Goal: Task Accomplishment & Management: Use online tool/utility

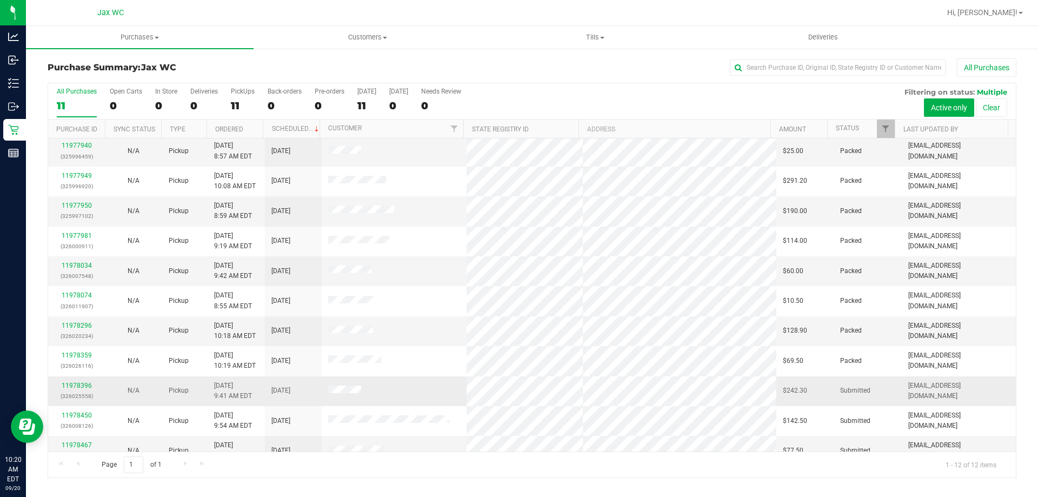
scroll to position [46, 0]
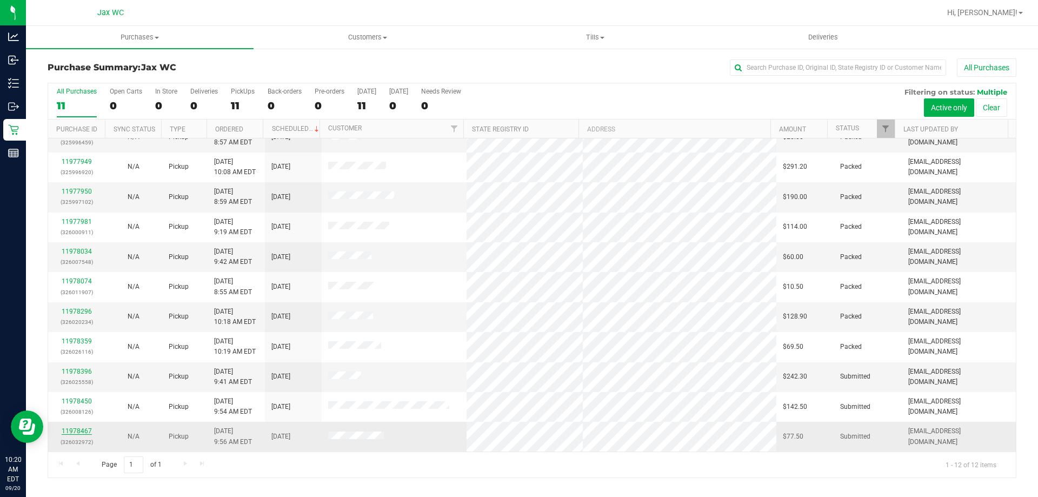
click at [77, 431] on link "11978467" at bounding box center [77, 431] width 30 height 8
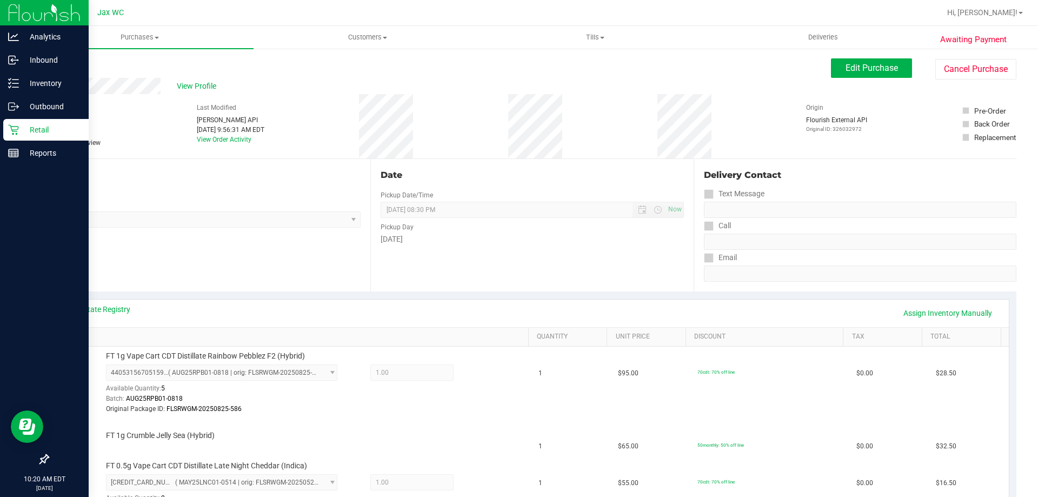
click at [22, 126] on p "Retail" at bounding box center [51, 129] width 65 height 13
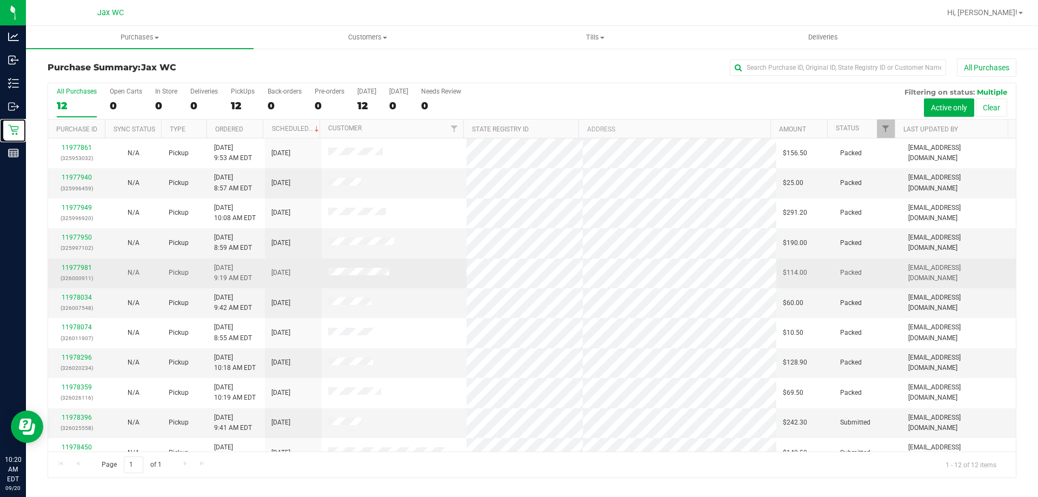
scroll to position [46, 0]
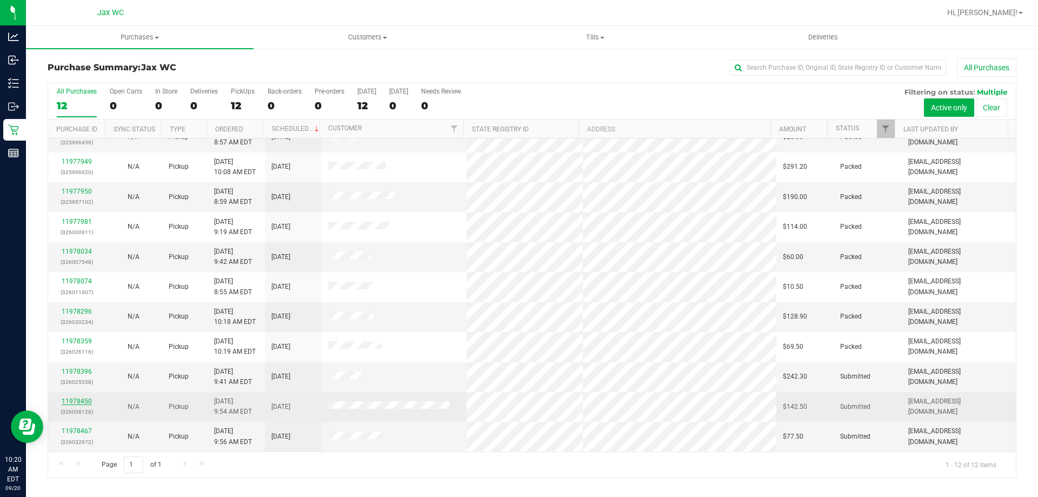
click at [85, 400] on link "11978450" at bounding box center [77, 401] width 30 height 8
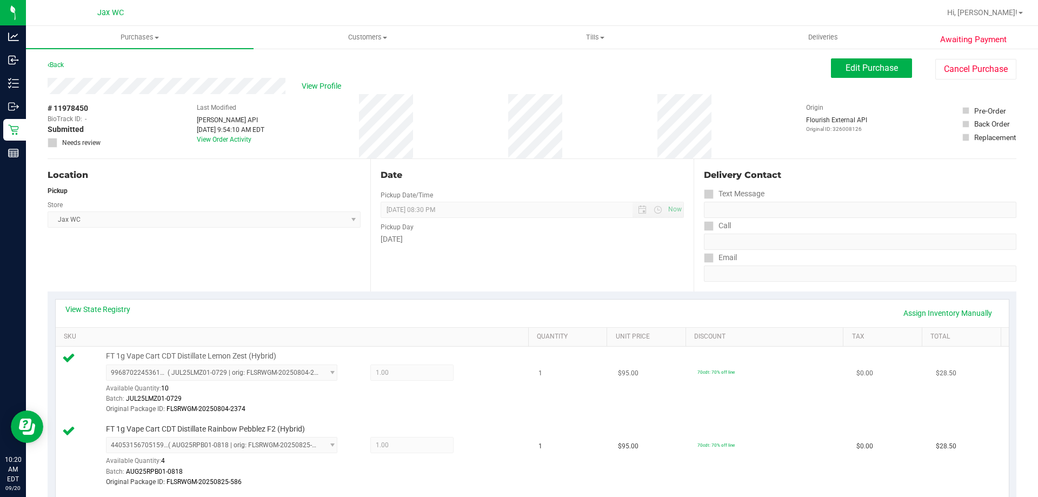
scroll to position [162, 0]
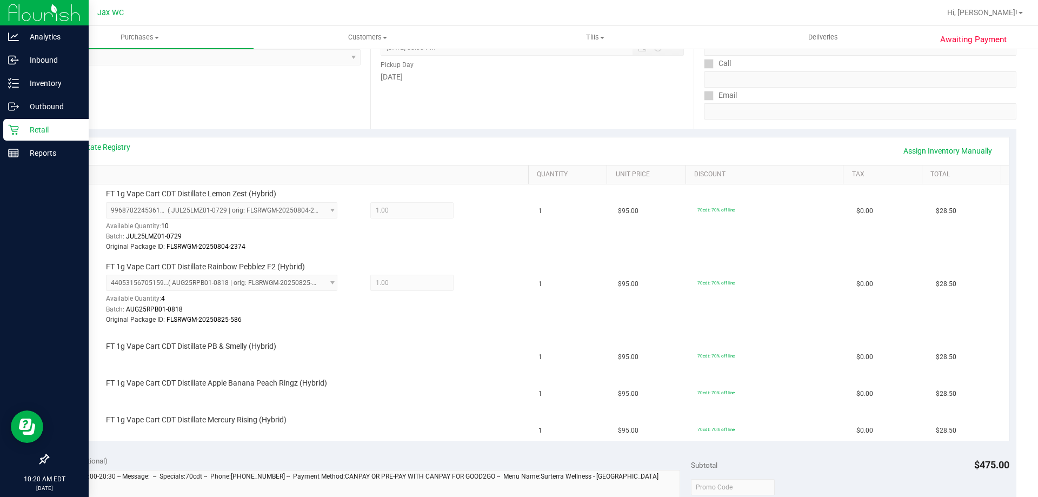
click at [39, 131] on p "Retail" at bounding box center [51, 129] width 65 height 13
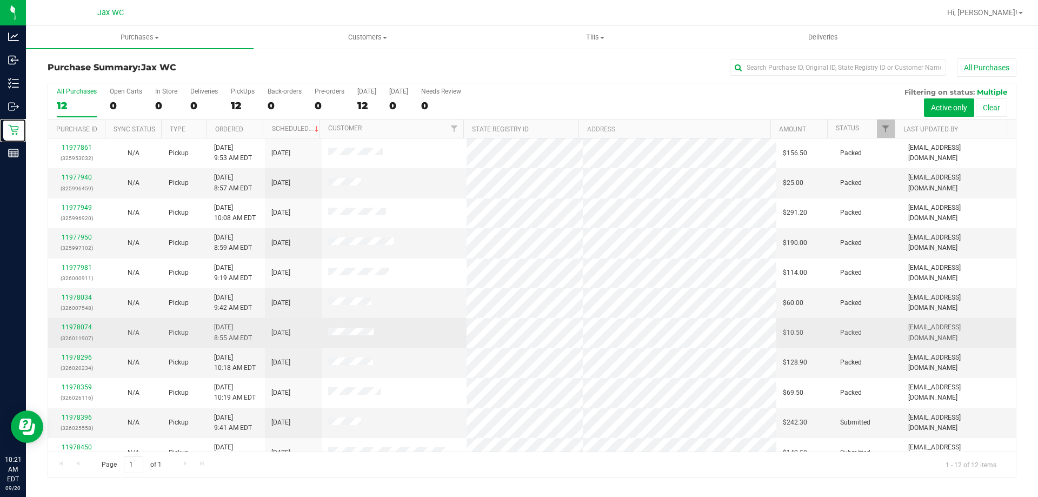
scroll to position [46, 0]
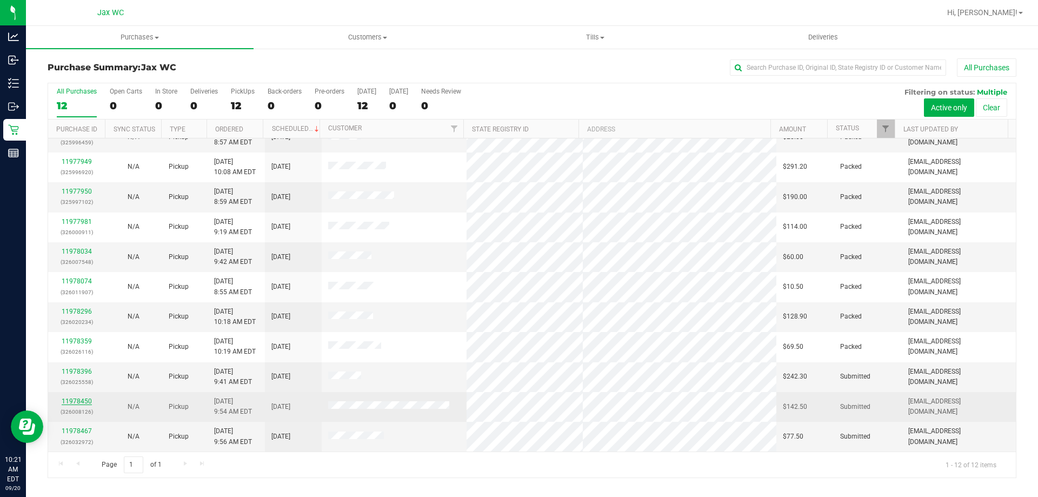
click at [85, 401] on link "11978450" at bounding box center [77, 401] width 30 height 8
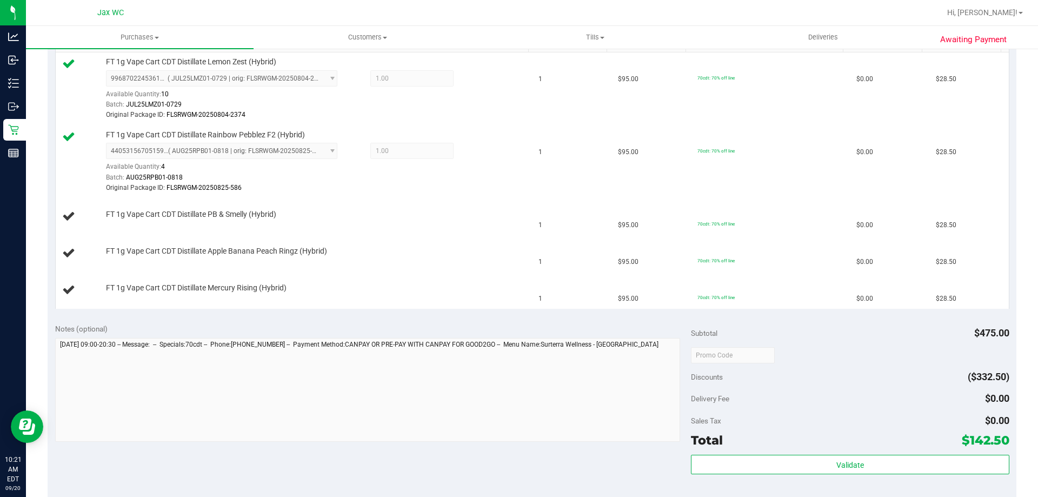
scroll to position [432, 0]
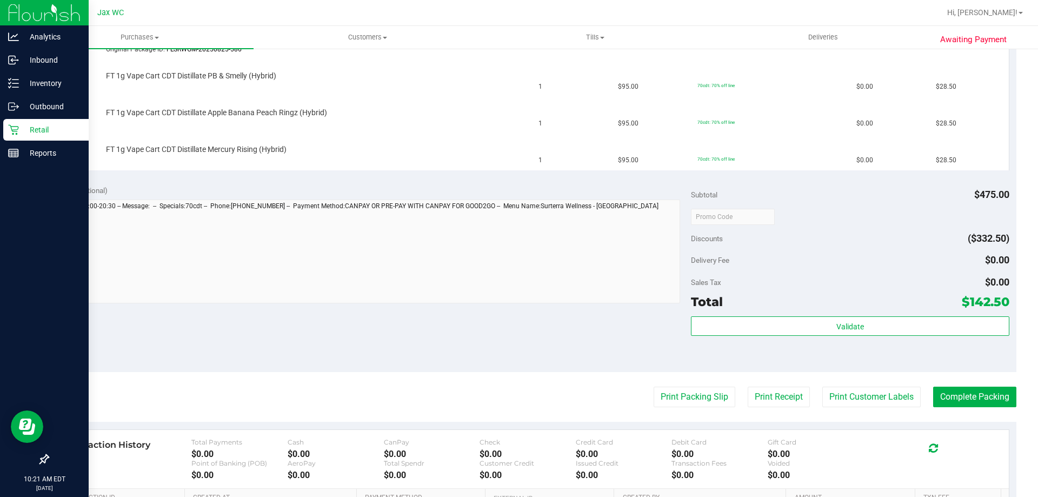
click at [13, 129] on icon at bounding box center [13, 129] width 11 height 11
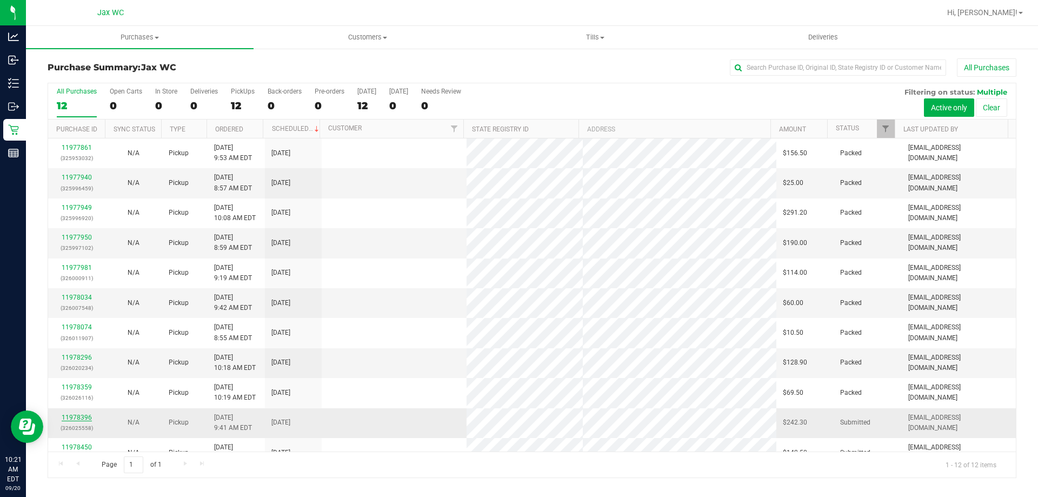
click at [82, 418] on link "11978396" at bounding box center [77, 418] width 30 height 8
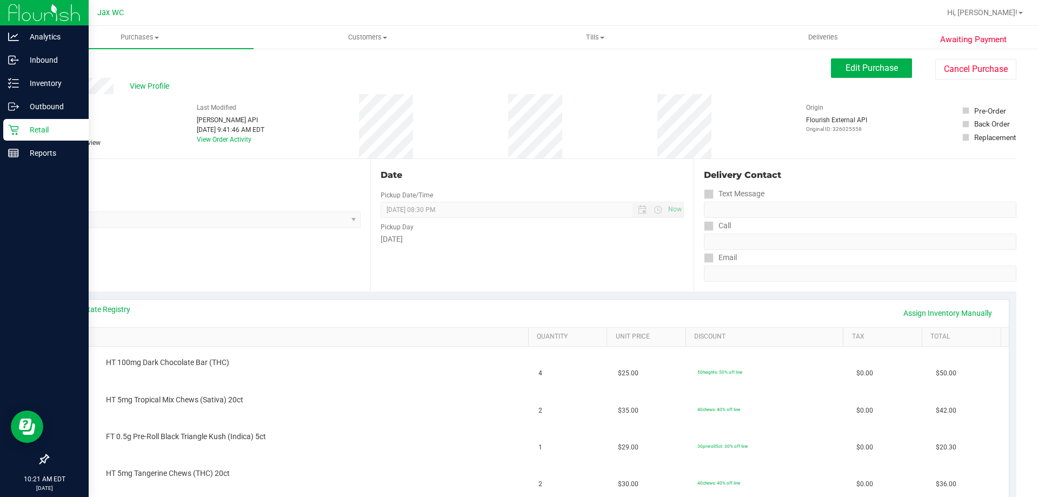
click at [18, 131] on icon at bounding box center [13, 129] width 11 height 11
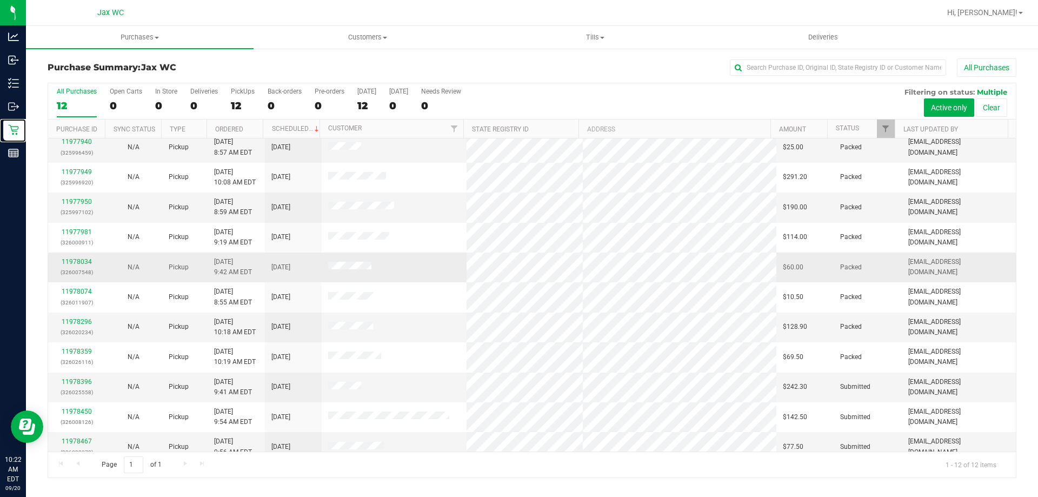
scroll to position [46, 0]
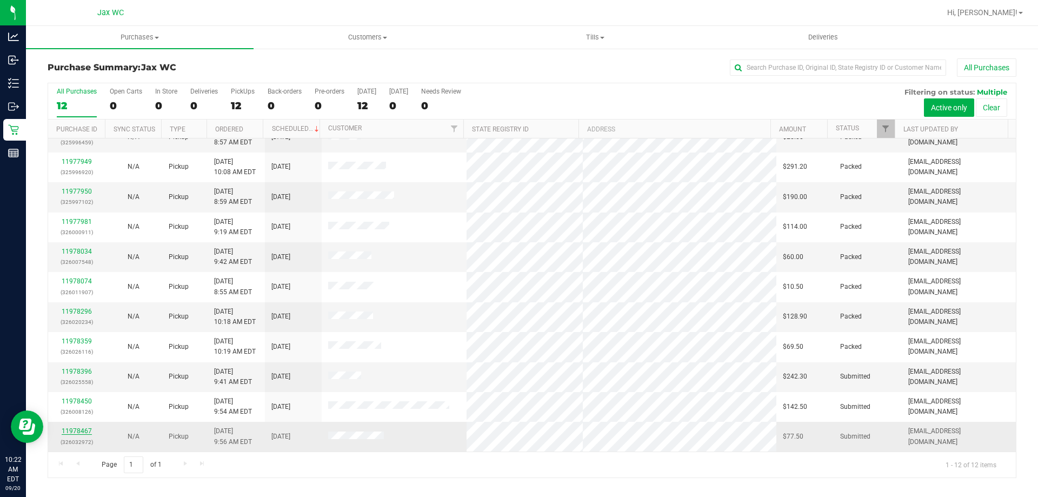
click at [77, 430] on link "11978467" at bounding box center [77, 431] width 30 height 8
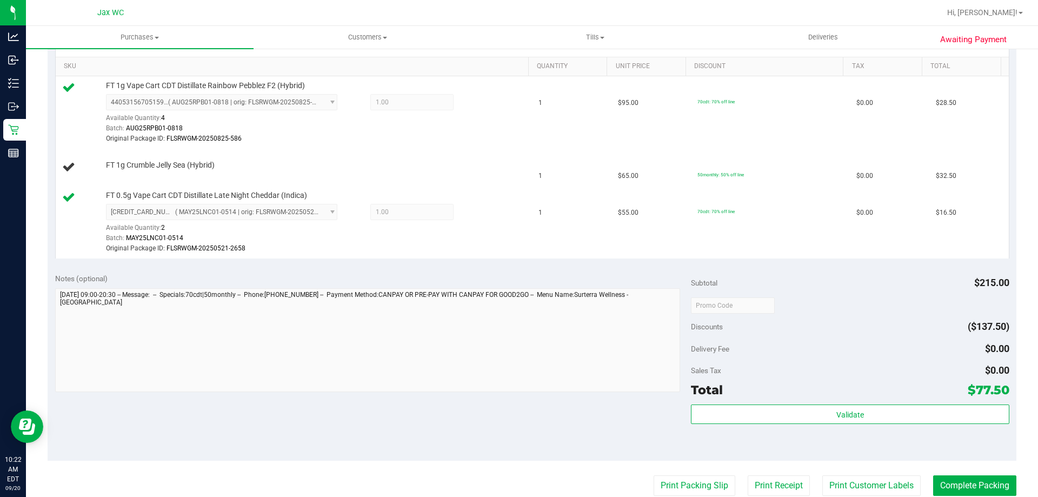
scroll to position [378, 0]
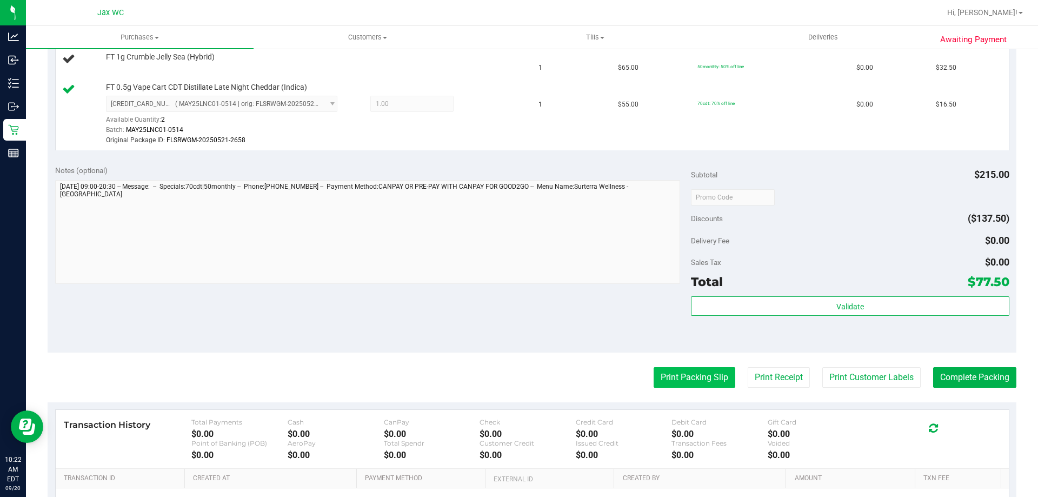
click at [702, 376] on button "Print Packing Slip" at bounding box center [695, 377] width 82 height 21
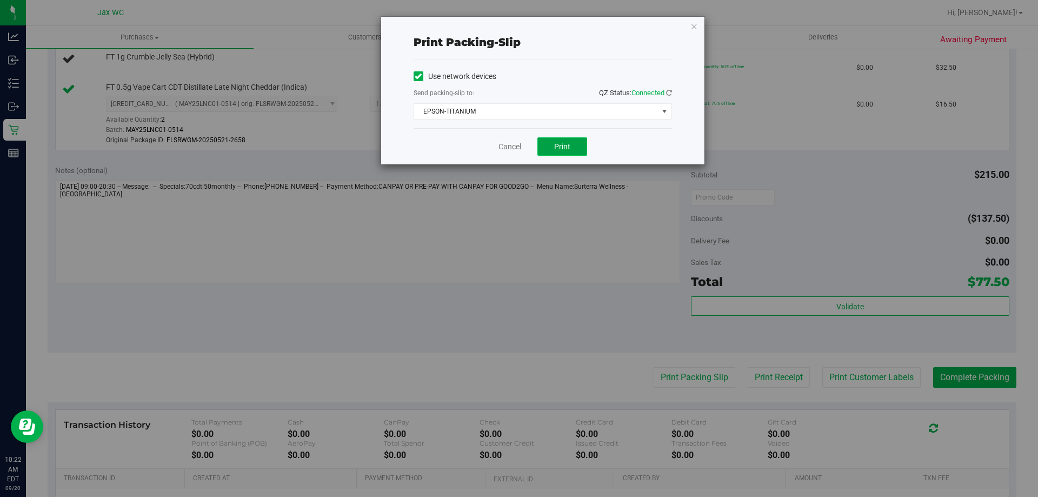
click at [561, 145] on span "Print" at bounding box center [562, 146] width 16 height 9
click at [503, 142] on link "Cancel" at bounding box center [509, 146] width 23 height 11
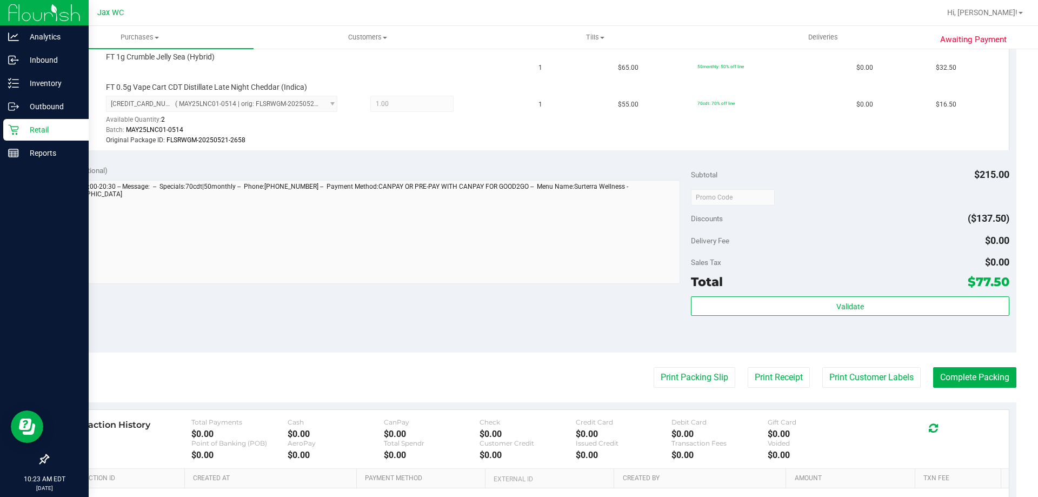
click at [21, 131] on p "Retail" at bounding box center [51, 129] width 65 height 13
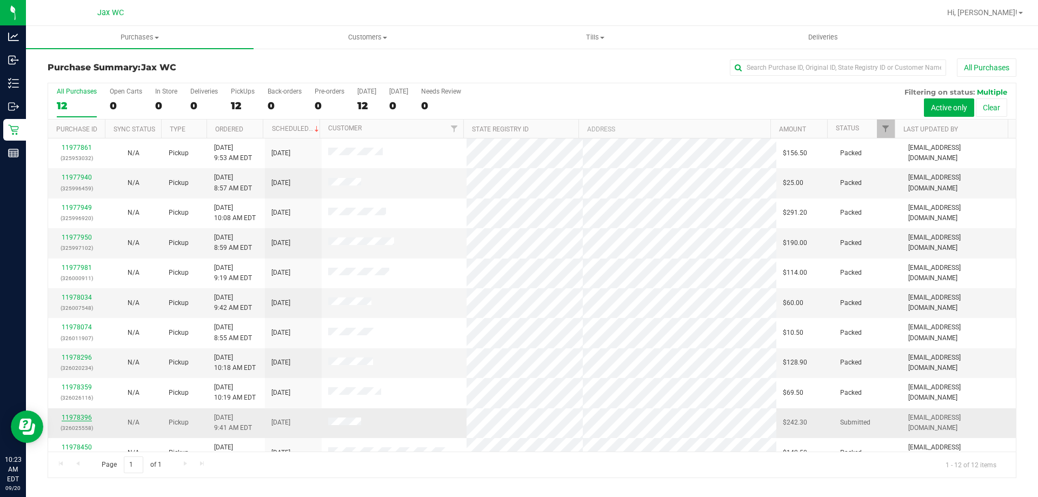
click at [81, 417] on link "11978396" at bounding box center [77, 418] width 30 height 8
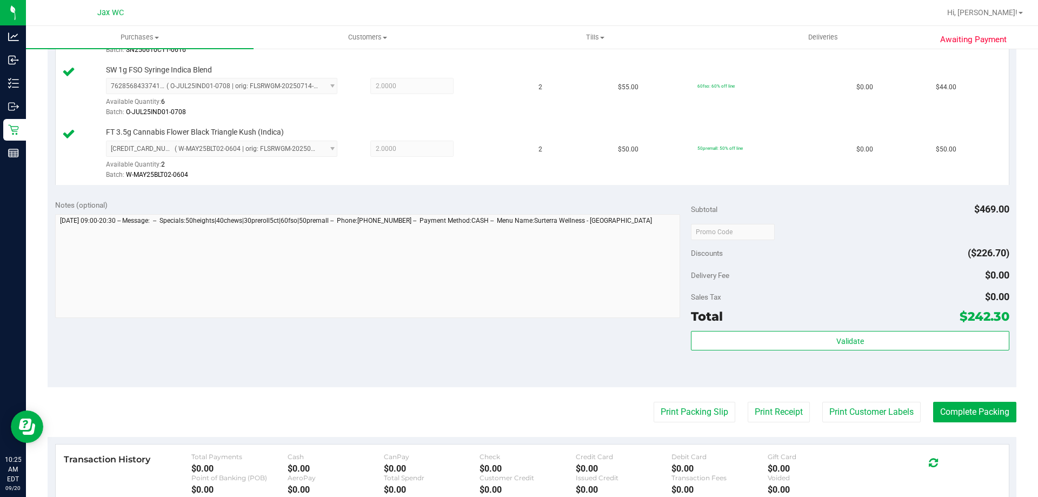
scroll to position [595, 0]
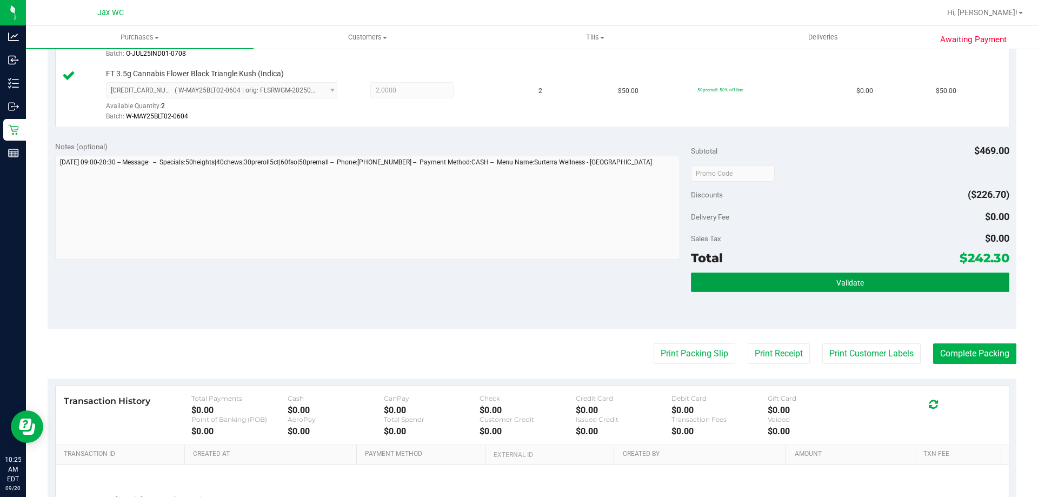
click at [842, 289] on button "Validate" at bounding box center [850, 281] width 318 height 19
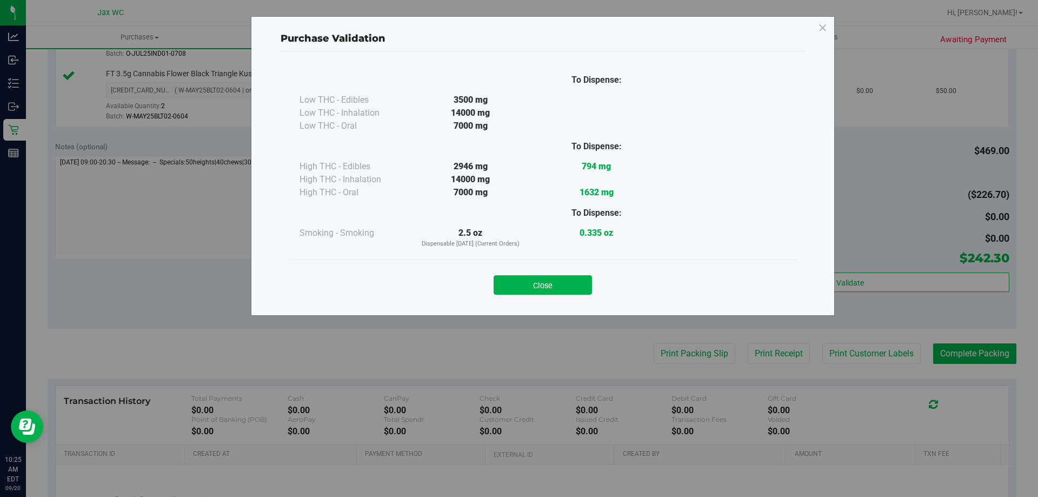
click at [539, 292] on button "Close" at bounding box center [543, 284] width 98 height 19
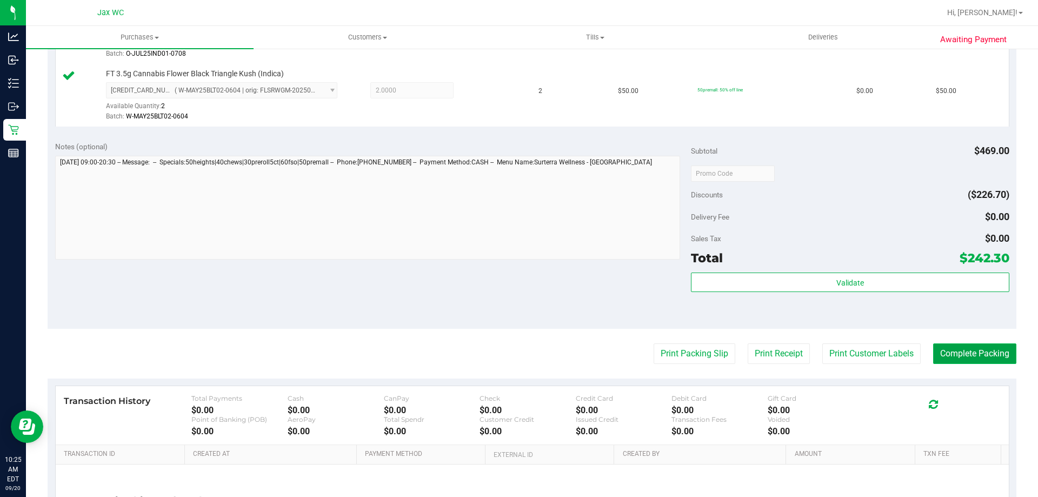
click at [972, 358] on button "Complete Packing" at bounding box center [974, 353] width 83 height 21
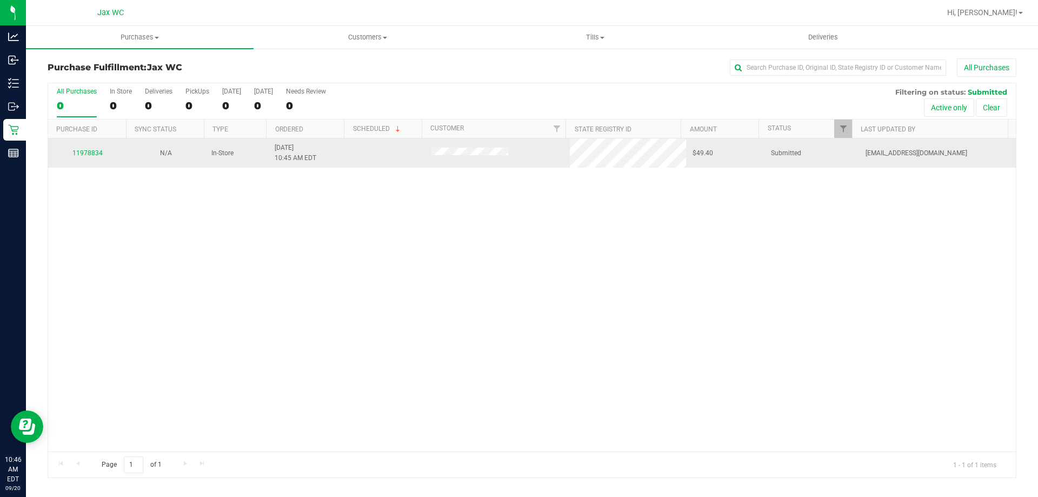
drag, startPoint x: 66, startPoint y: 157, endPoint x: 81, endPoint y: 158, distance: 14.1
click at [71, 157] on div "11978834" at bounding box center [87, 153] width 65 height 10
click at [81, 158] on div "11978834" at bounding box center [87, 153] width 65 height 10
click at [96, 153] on link "11978834" at bounding box center [87, 153] width 30 height 8
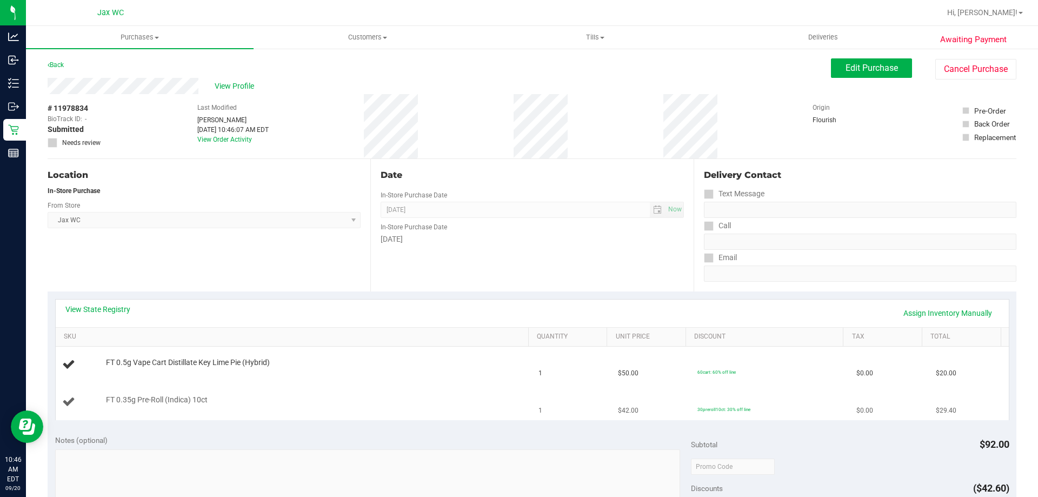
click at [401, 406] on td "FT 0.35g Pre-Roll (Indica) 10ct" at bounding box center [294, 402] width 477 height 36
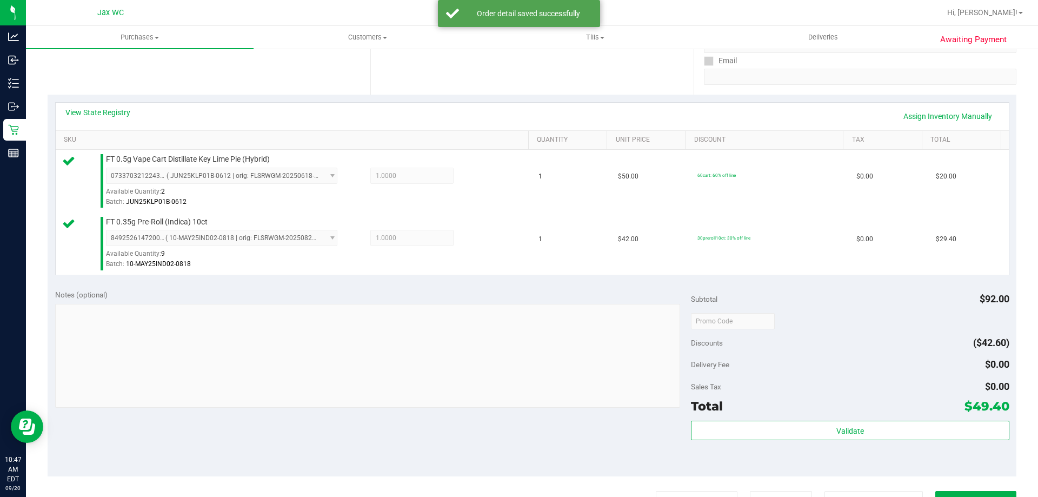
scroll to position [216, 0]
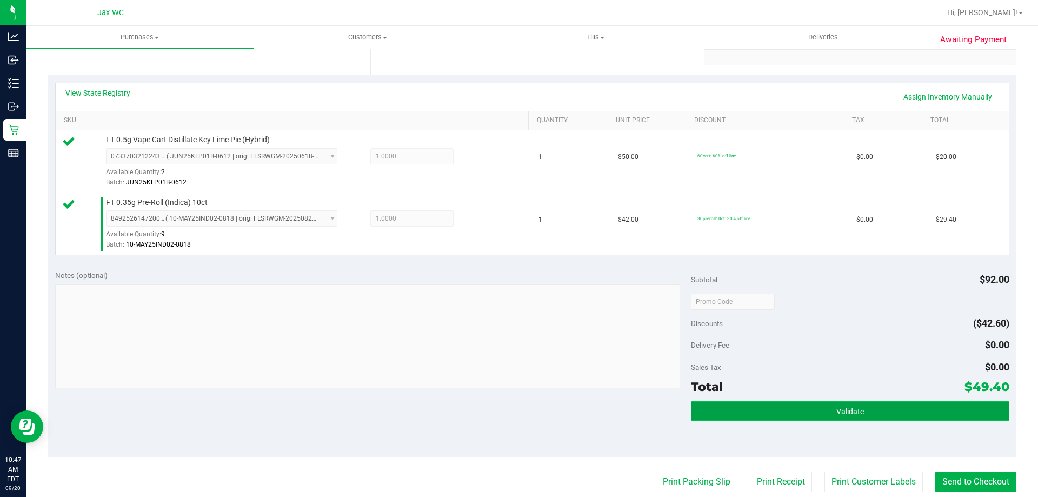
click at [837, 401] on button "Validate" at bounding box center [850, 410] width 318 height 19
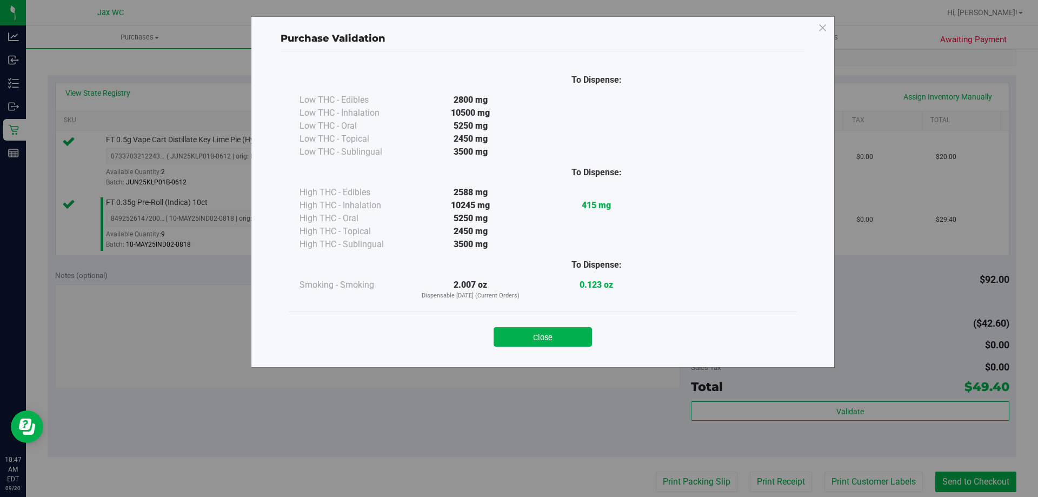
click at [538, 319] on div "Close" at bounding box center [543, 333] width 508 height 44
click at [544, 334] on button "Close" at bounding box center [543, 336] width 98 height 19
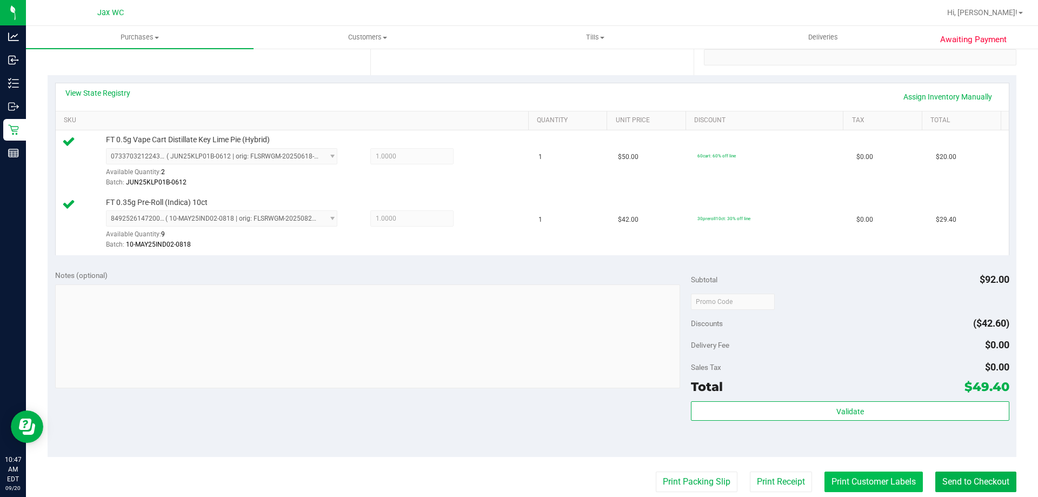
scroll to position [270, 0]
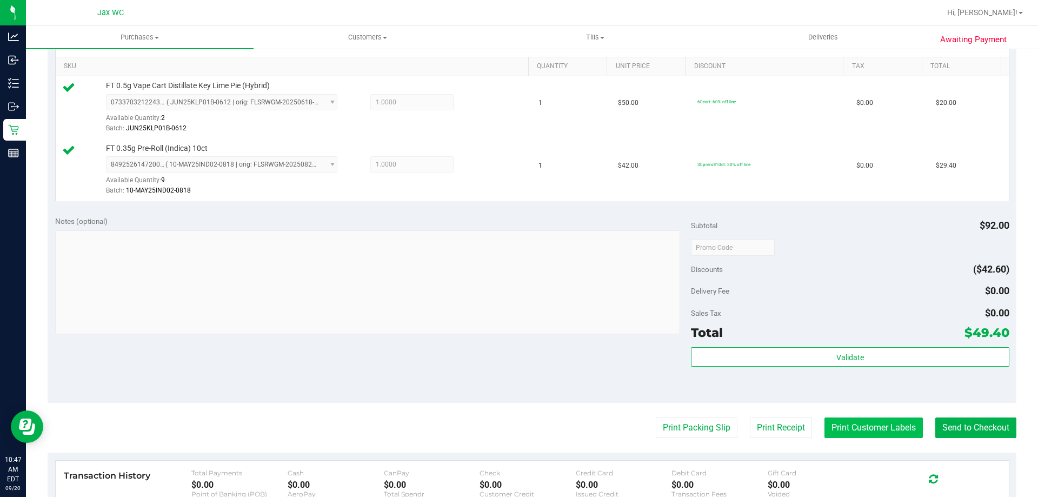
click at [849, 421] on button "Print Customer Labels" at bounding box center [873, 427] width 98 height 21
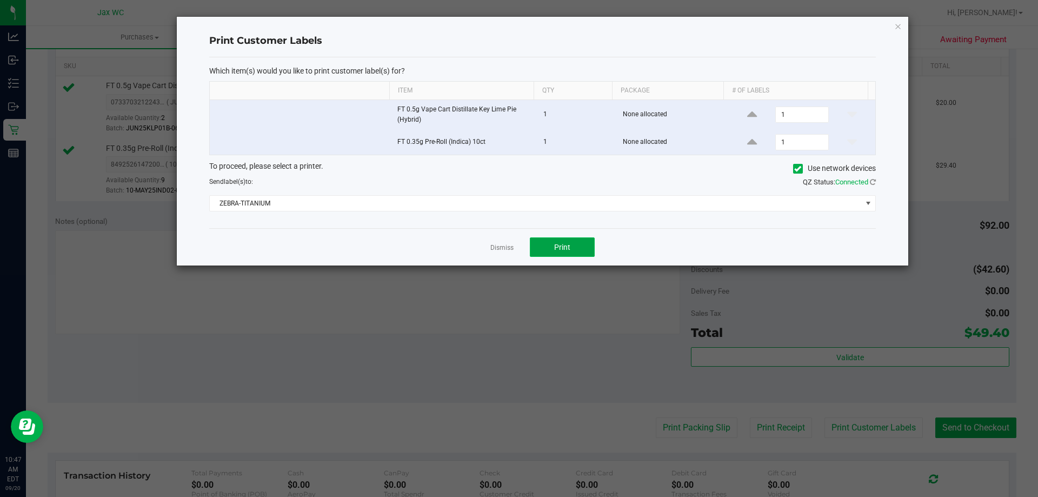
click at [565, 242] on button "Print" at bounding box center [562, 246] width 65 height 19
click at [501, 248] on link "Dismiss" at bounding box center [501, 247] width 23 height 9
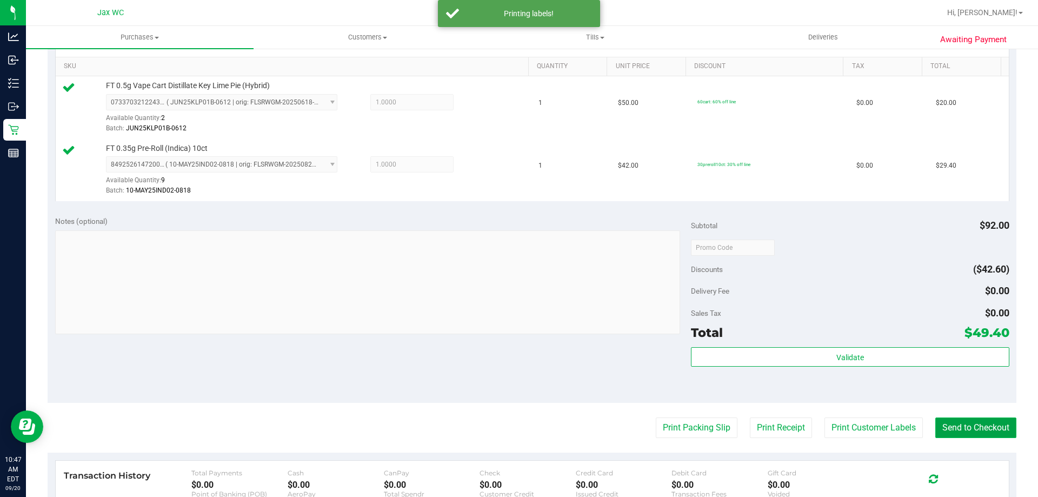
click at [964, 429] on button "Send to Checkout" at bounding box center [975, 427] width 81 height 21
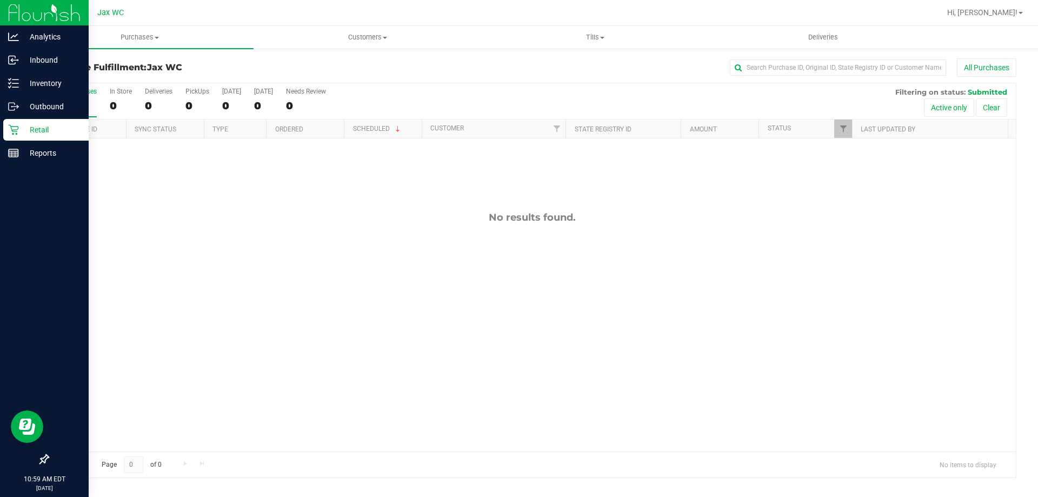
click at [37, 129] on p "Retail" at bounding box center [51, 129] width 65 height 13
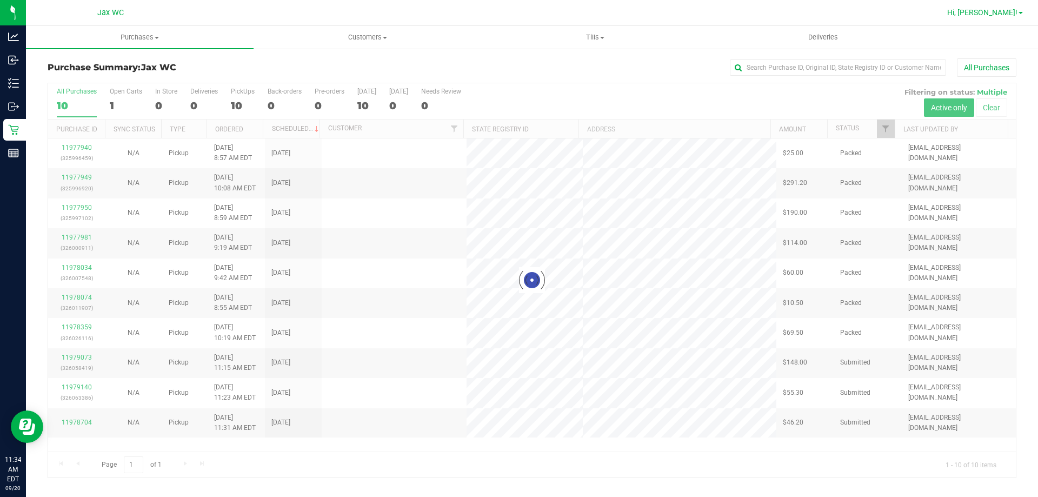
click at [1009, 12] on span "Hi, [PERSON_NAME]!" at bounding box center [982, 12] width 70 height 9
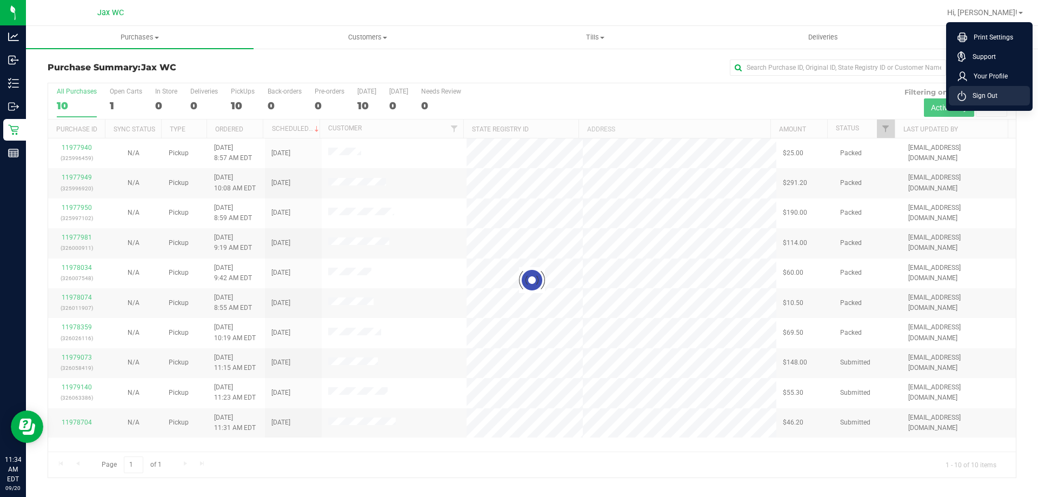
click at [1000, 94] on li "Sign Out" at bounding box center [989, 95] width 81 height 19
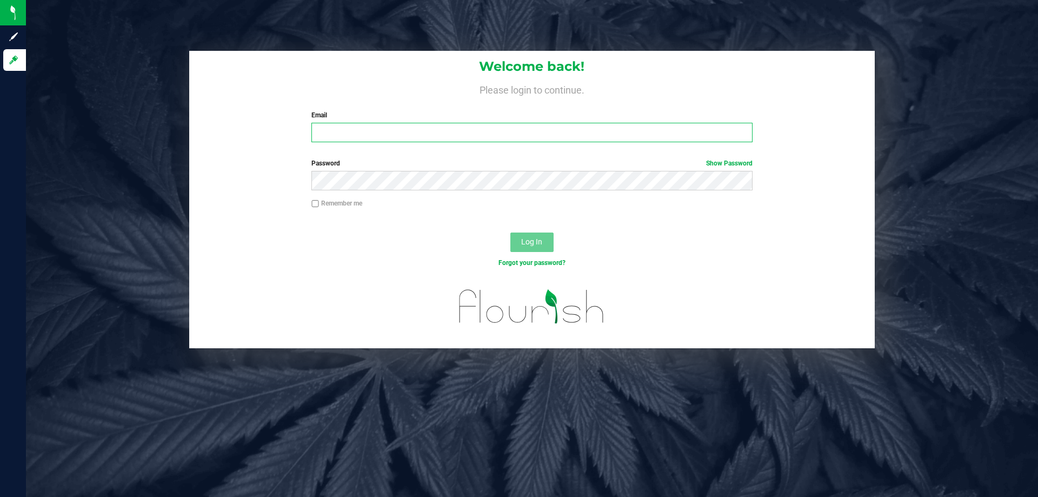
click at [585, 136] on input "Email" at bounding box center [531, 132] width 441 height 19
type input "[EMAIL_ADDRESS][DOMAIN_NAME]"
click at [502, 195] on div "Password Show Password" at bounding box center [531, 178] width 685 height 40
click at [510, 232] on button "Log In" at bounding box center [531, 241] width 43 height 19
